Goal: Task Accomplishment & Management: Use online tool/utility

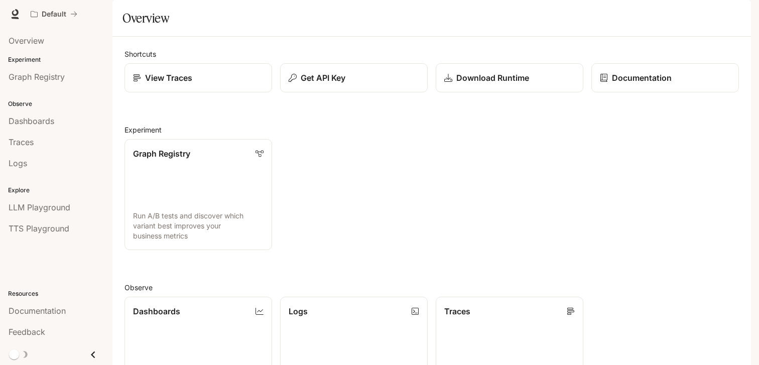
click at [683, 14] on span "Documentation" at bounding box center [691, 14] width 50 height 13
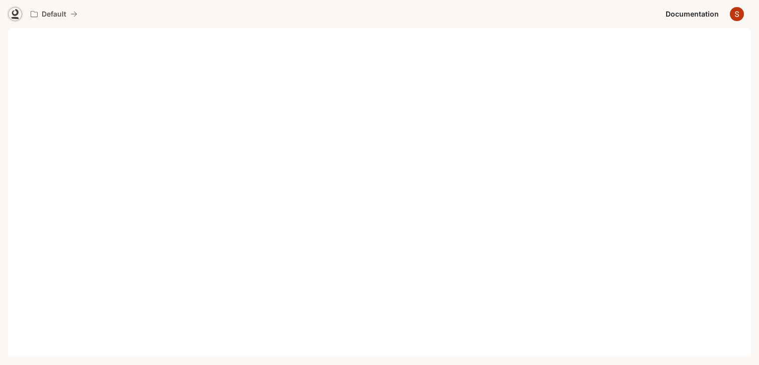
click at [16, 11] on icon at bounding box center [15, 12] width 7 height 7
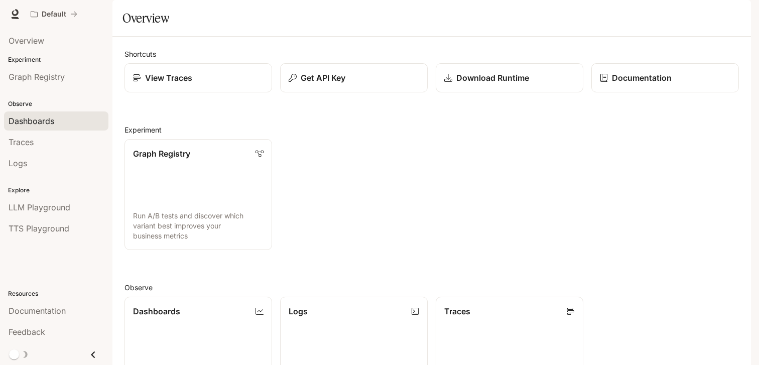
click at [29, 122] on span "Dashboards" at bounding box center [32, 121] width 46 height 12
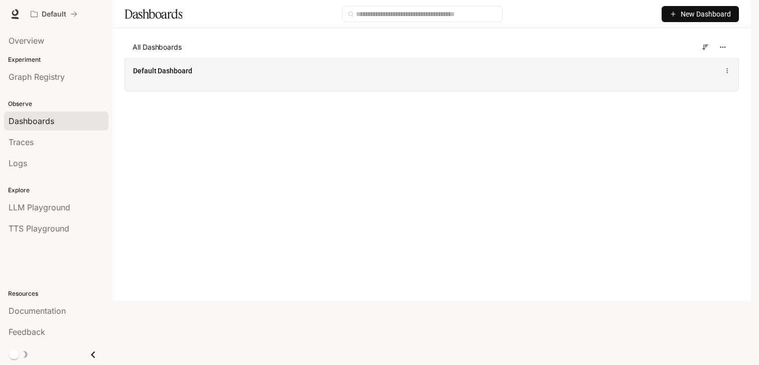
click at [192, 76] on span "Default Dashboard" at bounding box center [162, 71] width 59 height 10
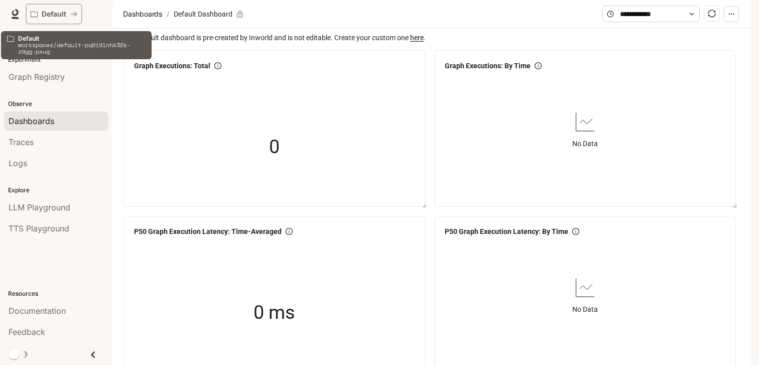
click at [71, 12] on icon "All workspaces" at bounding box center [73, 14] width 7 height 7
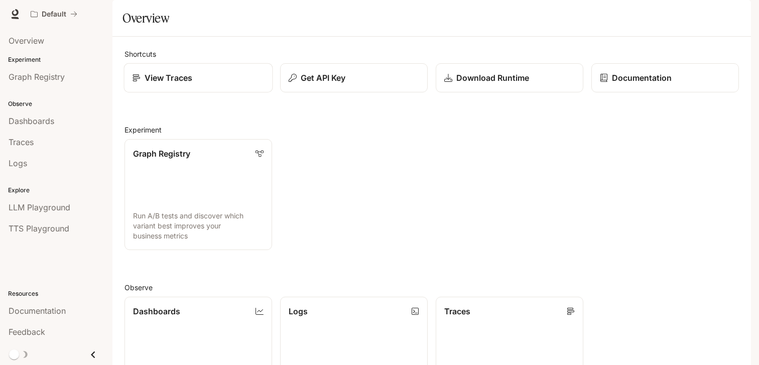
click at [220, 84] on div "View Traces" at bounding box center [199, 78] width 132 height 12
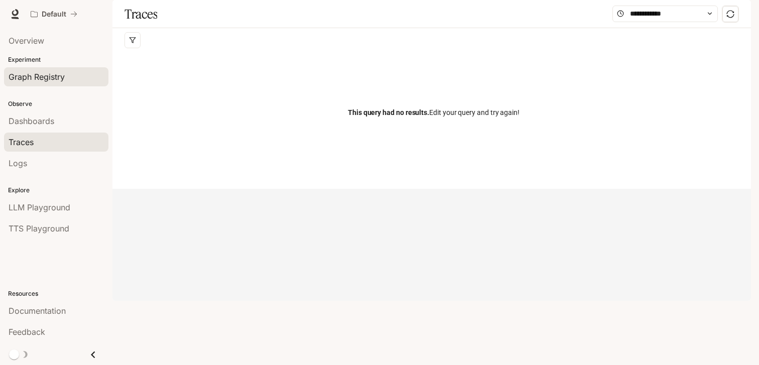
click at [51, 81] on span "Graph Registry" at bounding box center [37, 77] width 56 height 12
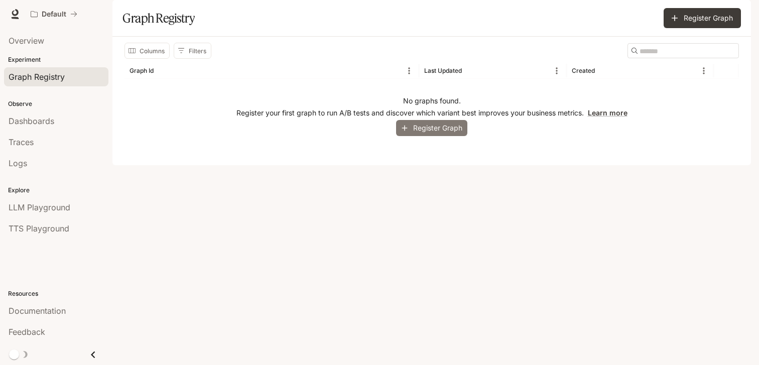
click at [431, 137] on button "Register Graph" at bounding box center [431, 128] width 71 height 17
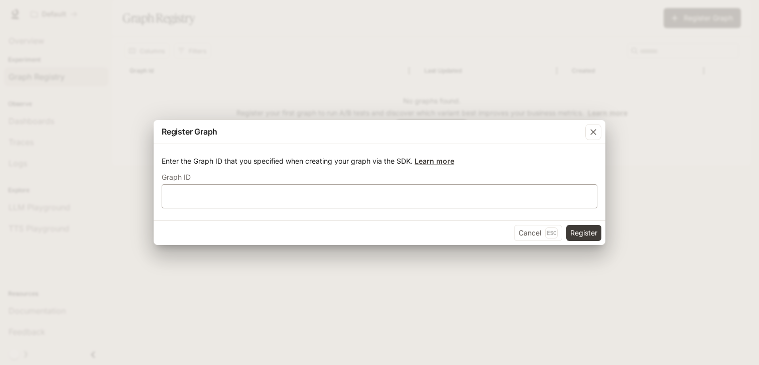
click at [360, 191] on div "​" at bounding box center [380, 196] width 436 height 24
type input "****"
click at [582, 231] on button "Register" at bounding box center [583, 233] width 35 height 16
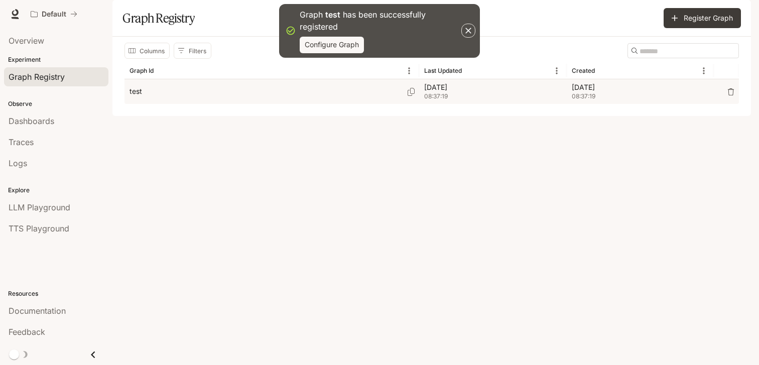
click at [143, 104] on div "test" at bounding box center [272, 91] width 285 height 25
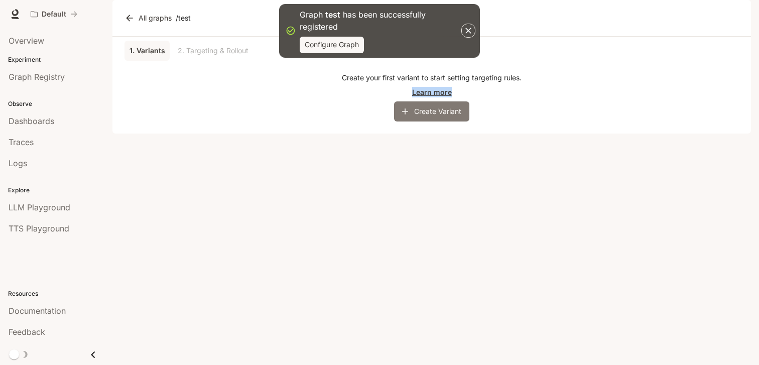
click at [433, 122] on button "Create Variant" at bounding box center [431, 111] width 75 height 20
click at [468, 28] on icon "button" at bounding box center [469, 31] width 10 height 10
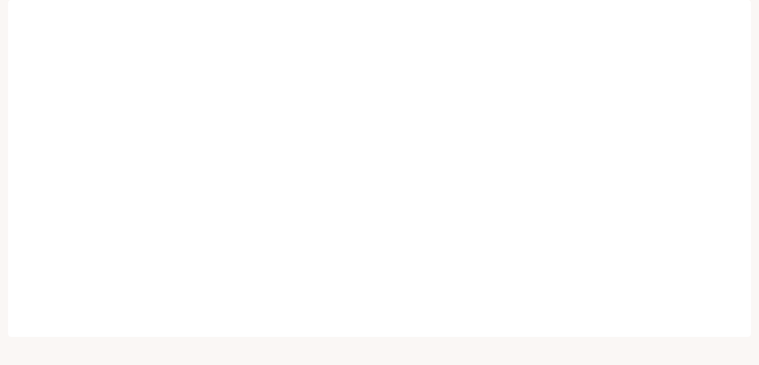
scroll to position [8, 0]
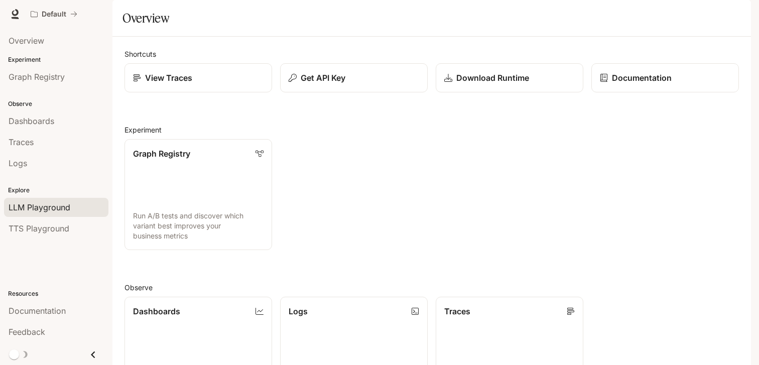
click at [72, 206] on div "LLM Playground" at bounding box center [56, 207] width 95 height 12
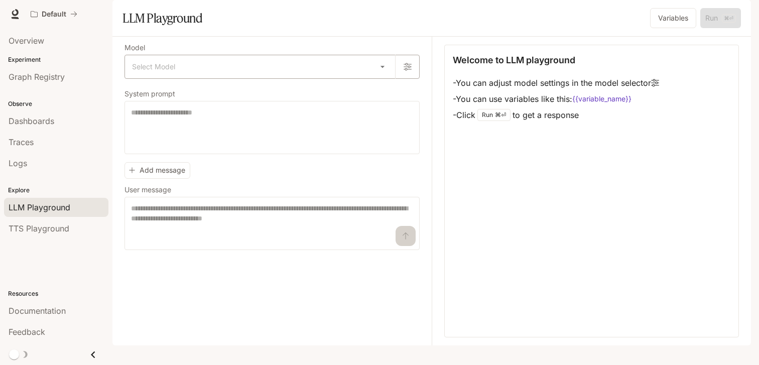
click at [227, 92] on body "Skip to main content Default Documentation Documentation Portal Overview Experi…" at bounding box center [379, 182] width 759 height 365
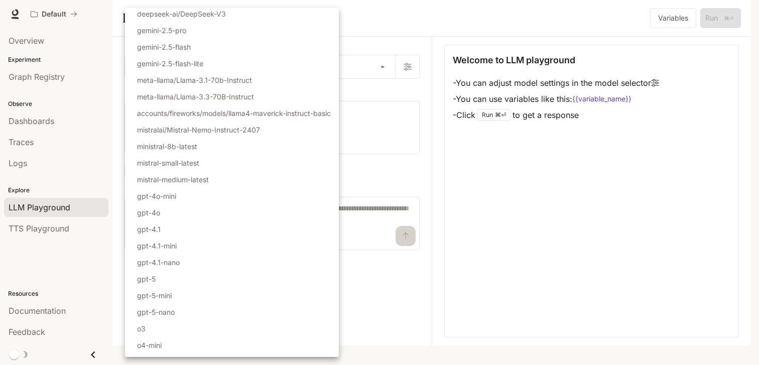
scroll to position [65, 0]
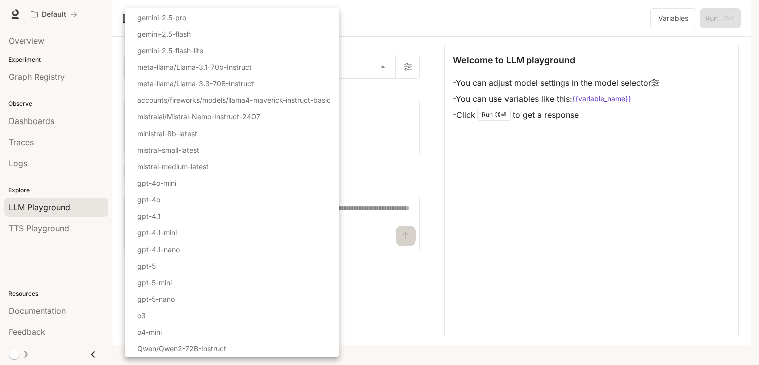
click at [171, 284] on p "gpt-5-mini" at bounding box center [154, 282] width 35 height 11
type input "**********"
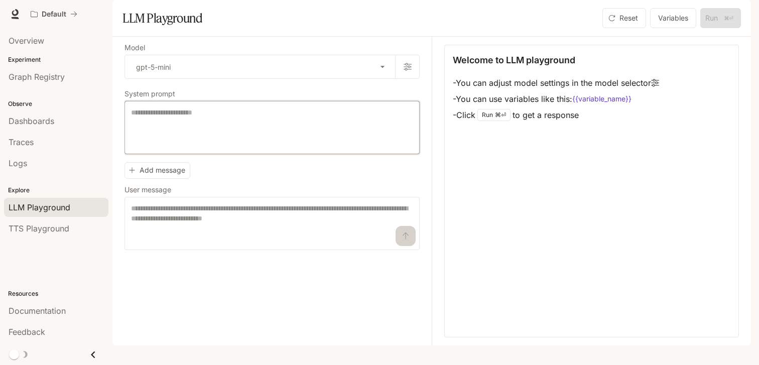
click at [237, 145] on textarea at bounding box center [272, 127] width 282 height 40
click at [172, 244] on textarea at bounding box center [272, 223] width 282 height 40
click at [362, 94] on body "**********" at bounding box center [379, 182] width 759 height 365
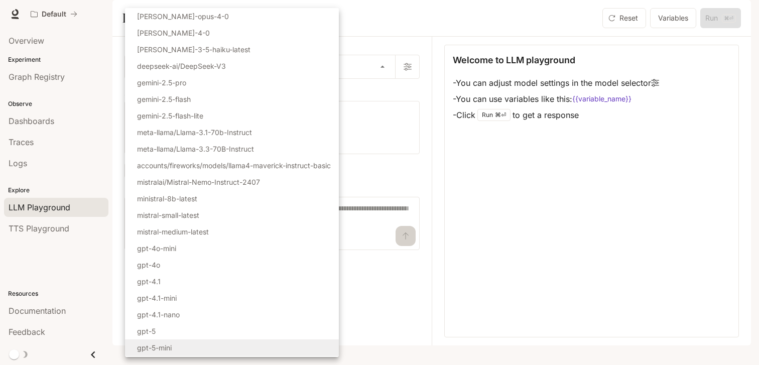
click at [504, 21] on div at bounding box center [379, 182] width 759 height 365
